Goal: Task Accomplishment & Management: Manage account settings

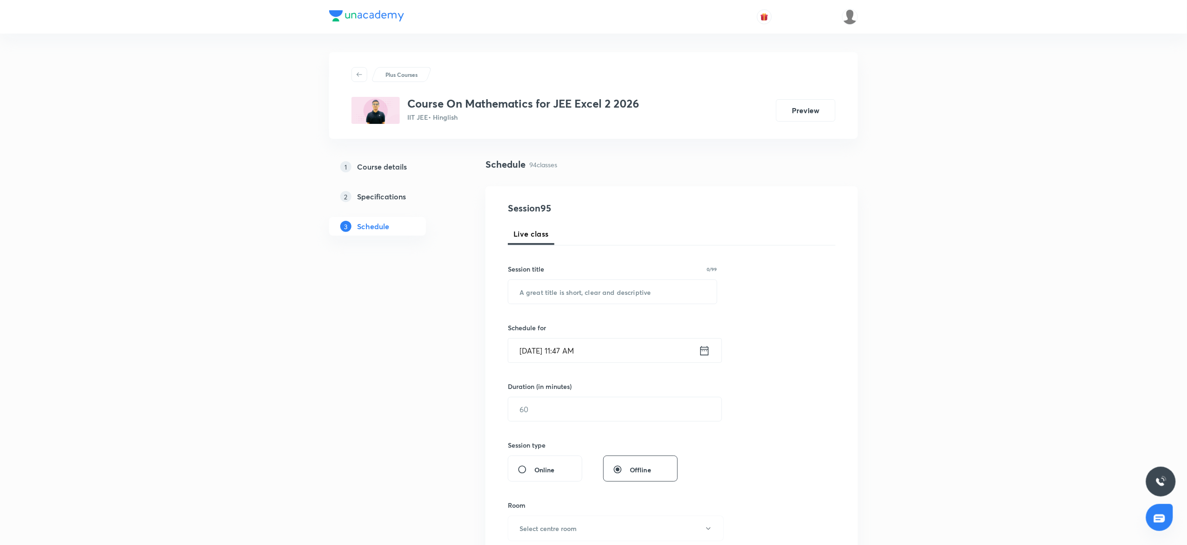
click at [551, 304] on div "Session 95 Live class Session title 0/99 ​ Schedule for [DATE] 11:47 AM ​ Durat…" at bounding box center [672, 419] width 328 height 437
click at [572, 288] on input "text" at bounding box center [612, 292] width 209 height 24
paste input "3D geometry"
type input "3D Geometry"
click at [633, 361] on input "[DATE] 11:47 AM" at bounding box center [603, 350] width 190 height 24
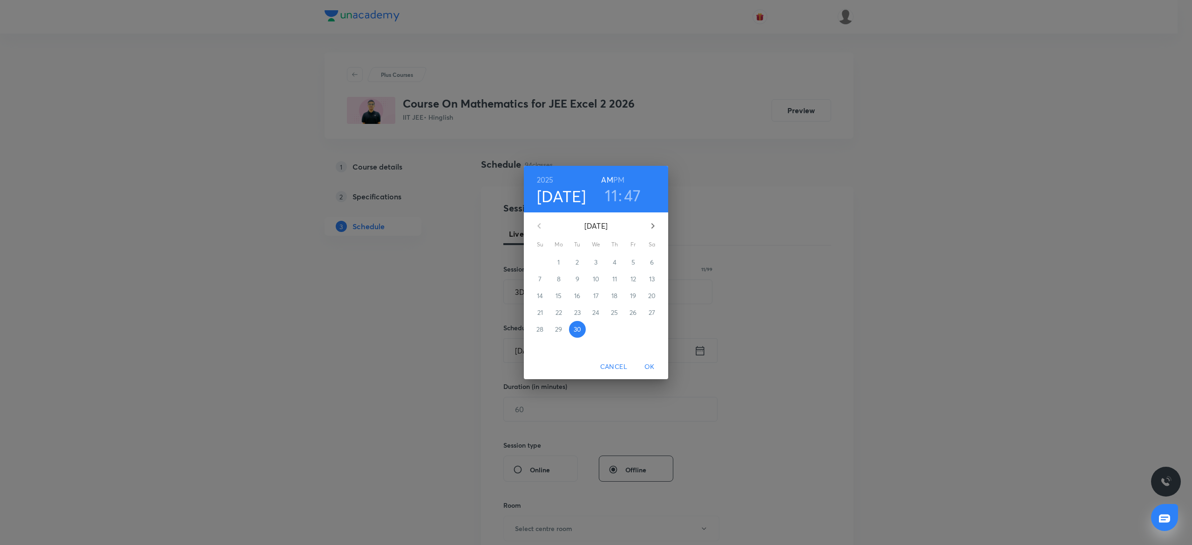
click at [620, 180] on h6 "PM" at bounding box center [618, 179] width 11 height 13
click at [611, 196] on h3 "11" at bounding box center [611, 195] width 13 height 20
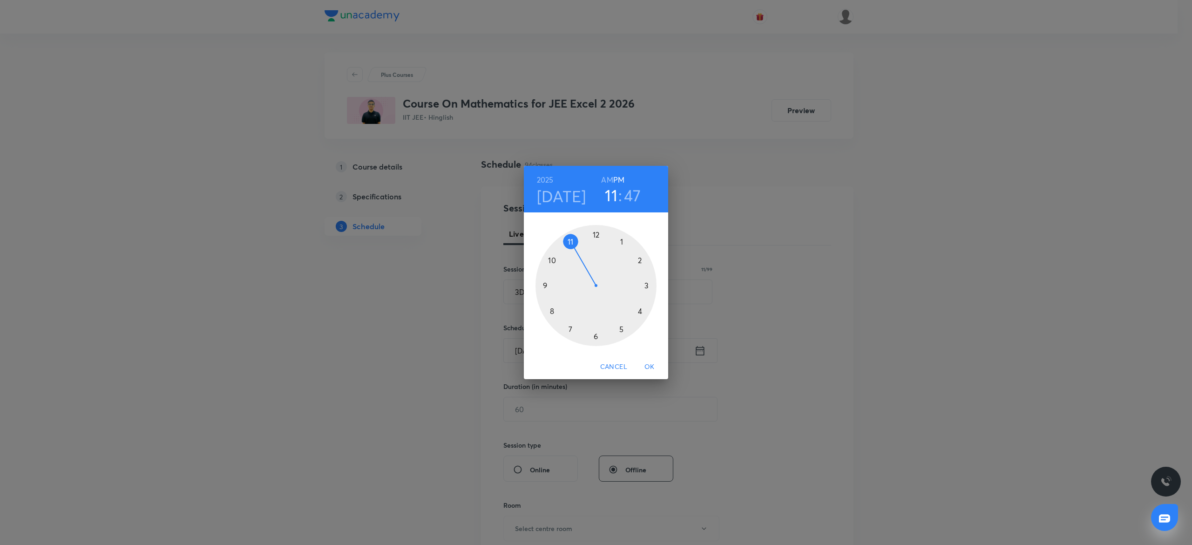
click at [638, 308] on div at bounding box center [595, 285] width 121 height 121
click at [646, 256] on div at bounding box center [595, 285] width 121 height 121
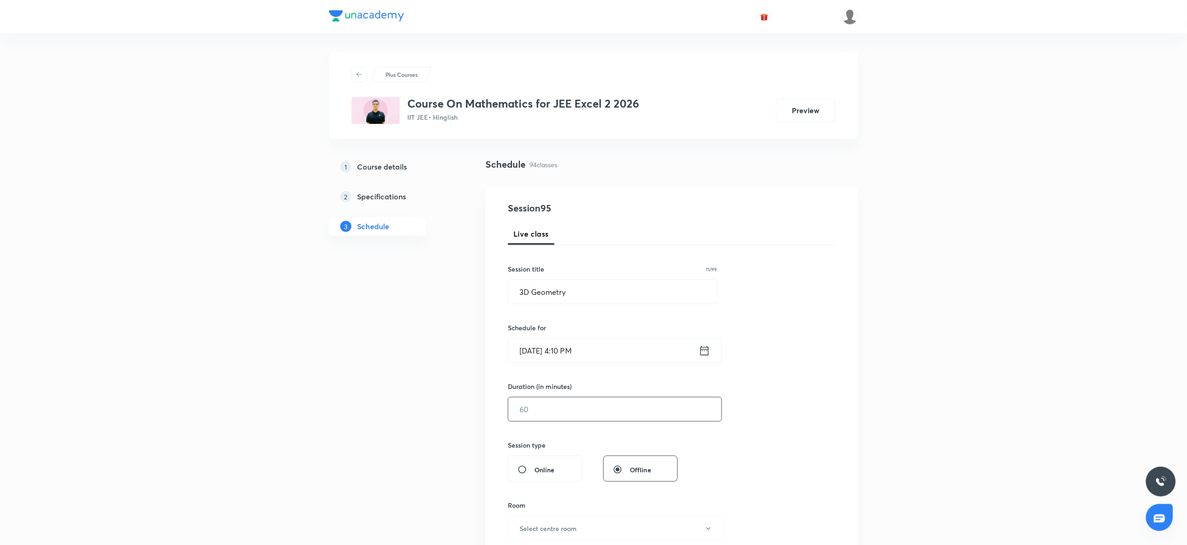
click at [563, 400] on input "text" at bounding box center [614, 409] width 213 height 24
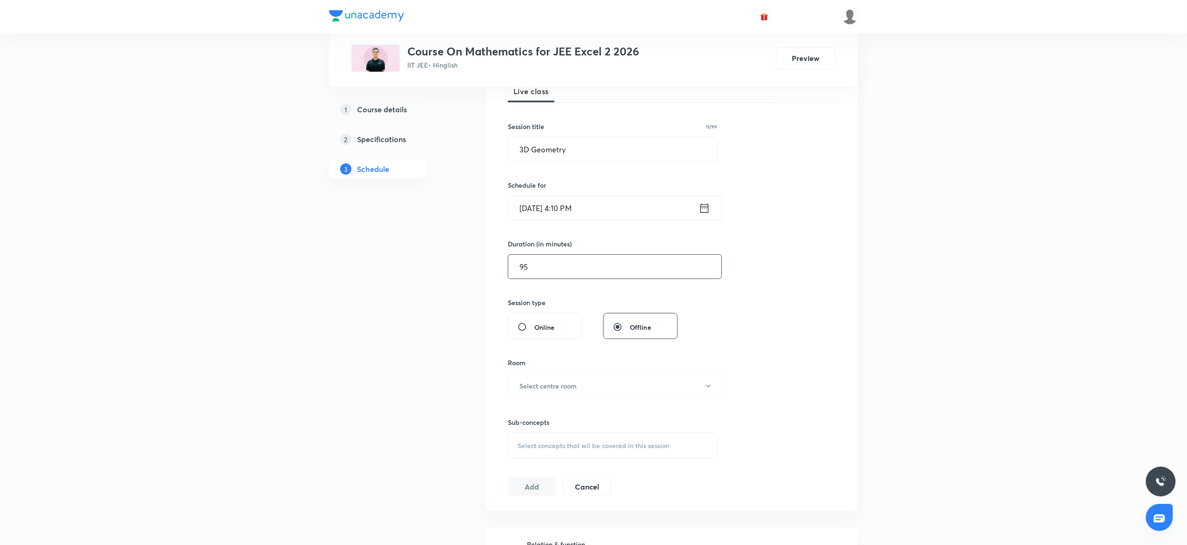
scroll to position [180, 0]
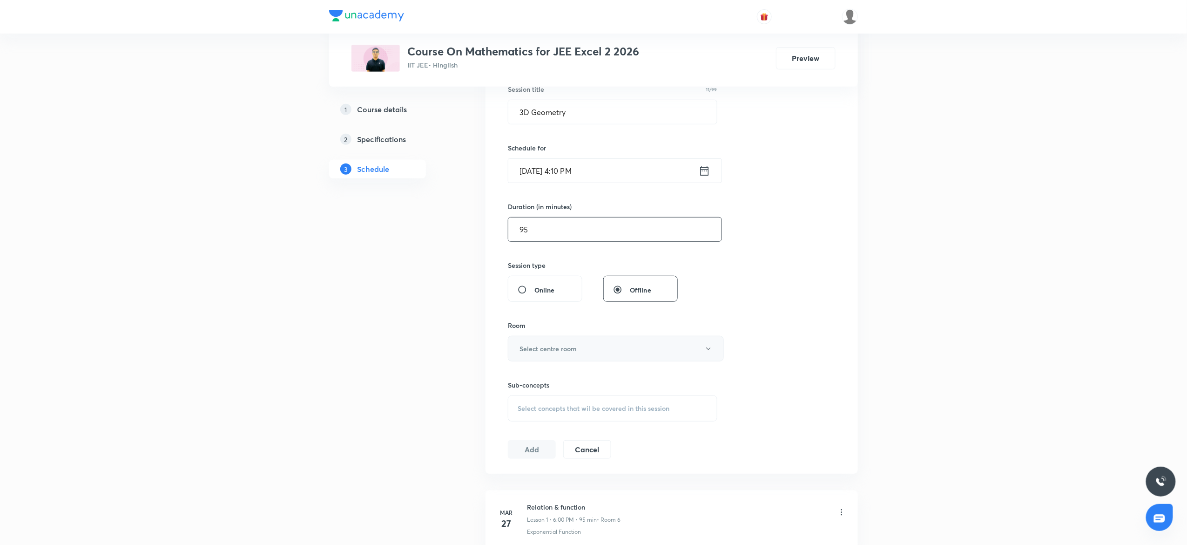
type input "95"
click at [574, 357] on button "Select centre room" at bounding box center [616, 349] width 216 height 26
click at [533, 375] on span "Room 1" at bounding box center [611, 380] width 204 height 10
click at [547, 417] on div "Select concepts that wil be covered in this session" at bounding box center [612, 408] width 209 height 26
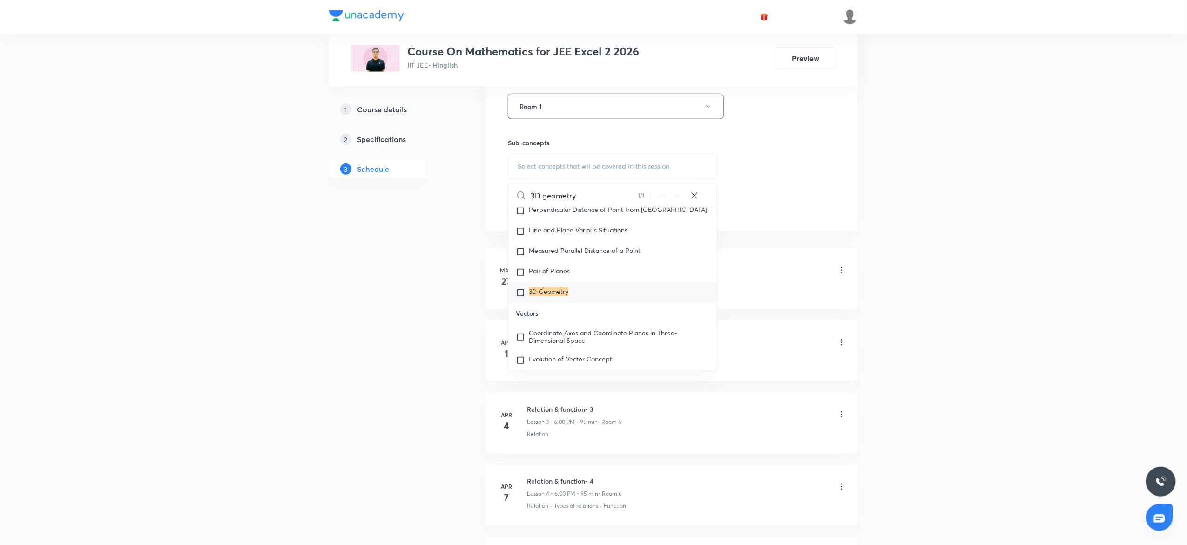
scroll to position [9996, 0]
type input "3D geometry"
click at [590, 282] on div "3D Geometry" at bounding box center [612, 271] width 209 height 20
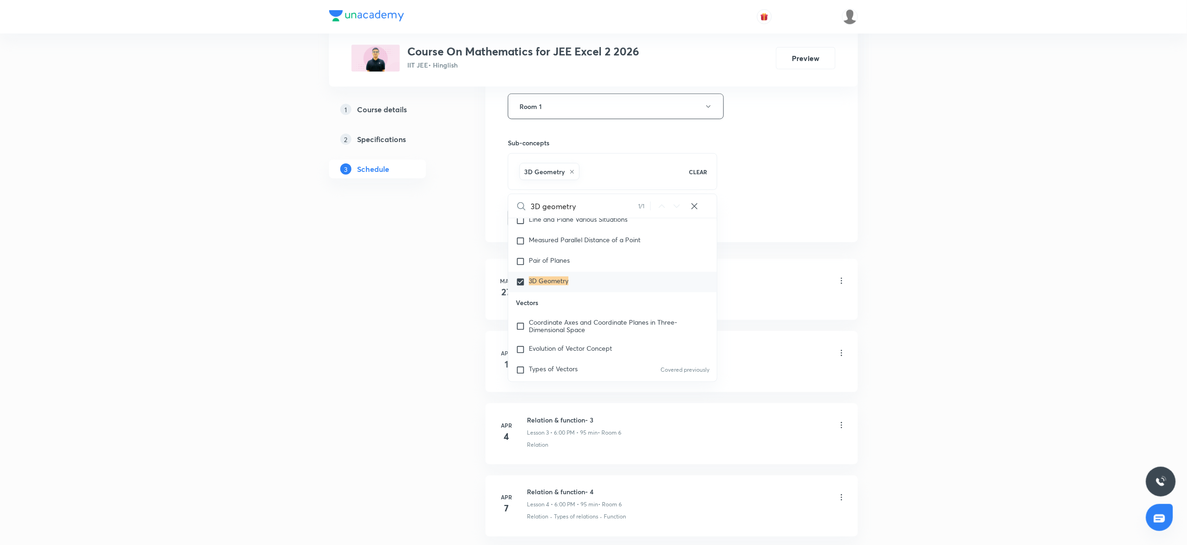
checkbox input "true"
click at [857, 87] on div "Session 95 Live class Session title 11/99 3D Geometry ​ Schedule for [DATE] 4:1…" at bounding box center [671, 3] width 372 height 478
click at [531, 219] on button "Add" at bounding box center [532, 217] width 48 height 19
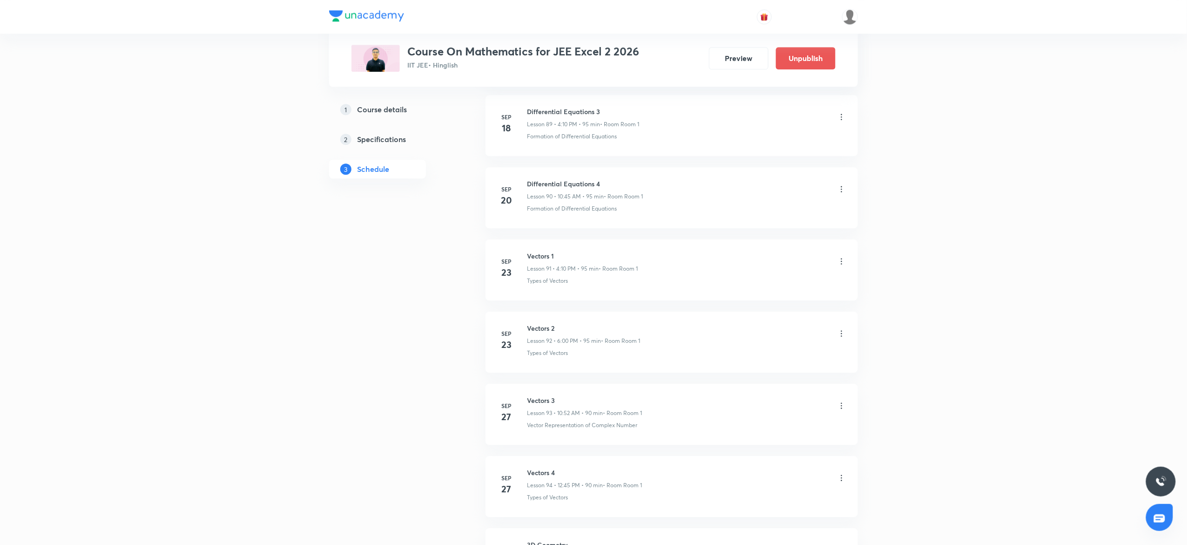
scroll to position [6678, 0]
